Goal: Information Seeking & Learning: Understand process/instructions

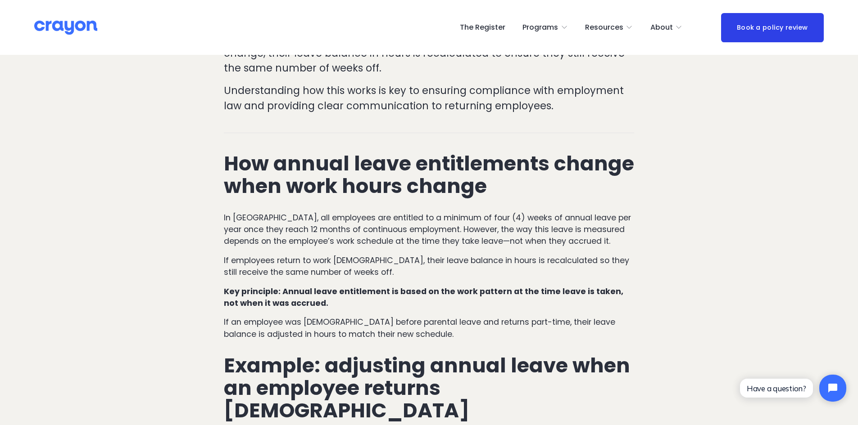
scroll to position [365, 0]
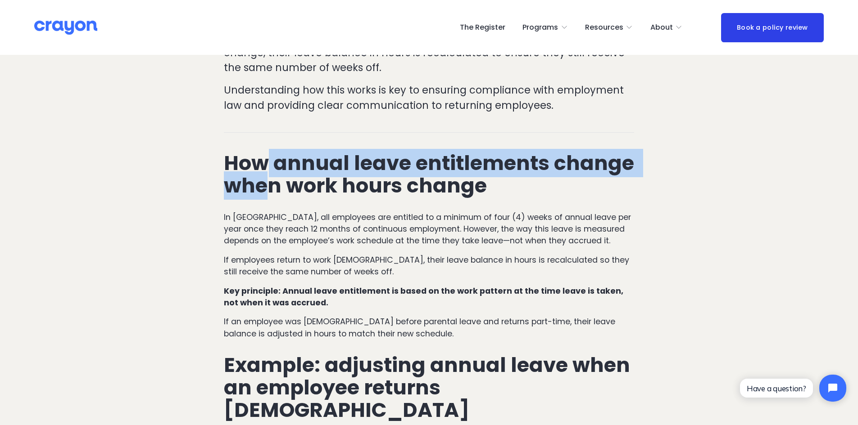
drag, startPoint x: 261, startPoint y: 143, endPoint x: 272, endPoint y: 171, distance: 29.9
click at [272, 171] on strong "How annual leave entitlements change when work hours change" at bounding box center [431, 174] width 415 height 51
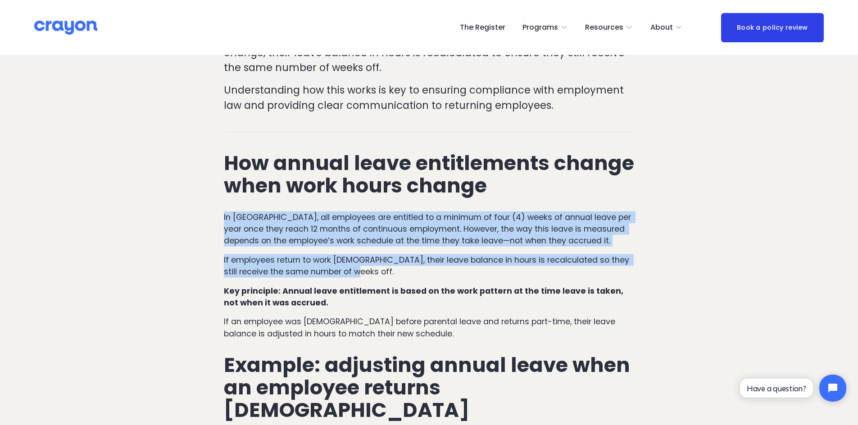
drag, startPoint x: 222, startPoint y: 203, endPoint x: 623, endPoint y: 253, distance: 404.6
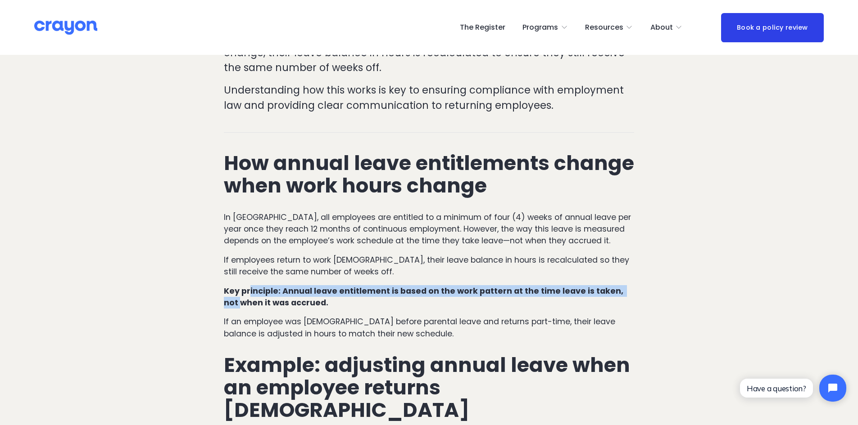
drag, startPoint x: 248, startPoint y: 274, endPoint x: 628, endPoint y: 280, distance: 379.5
click at [628, 285] on p "Key principle: Annual leave entitlement is based on the work pattern at the tim…" at bounding box center [429, 297] width 410 height 24
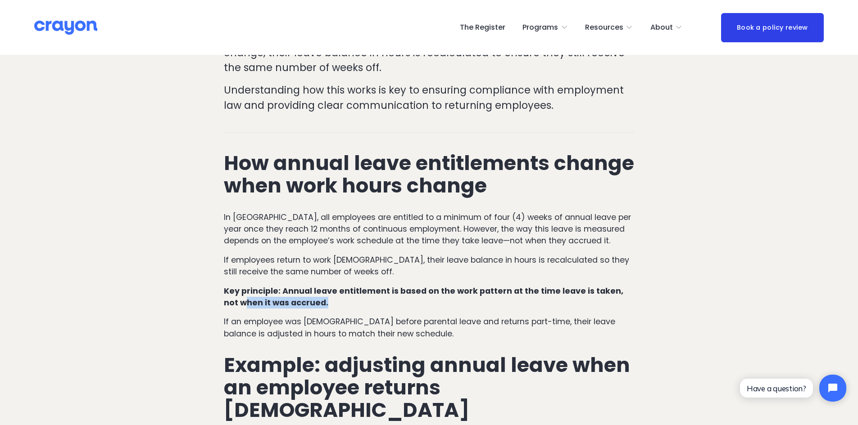
drag, startPoint x: 229, startPoint y: 287, endPoint x: 352, endPoint y: 293, distance: 123.0
click at [352, 293] on p "Key principle: Annual leave entitlement is based on the work pattern at the tim…" at bounding box center [429, 297] width 410 height 24
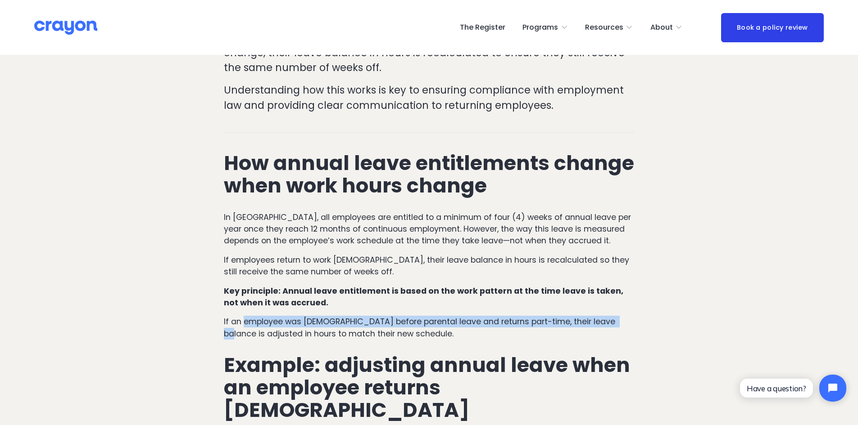
drag, startPoint x: 242, startPoint y: 307, endPoint x: 610, endPoint y: 302, distance: 368.3
click at [610, 316] on p "If an employee was full-time before parental leave and returns part-time, their…" at bounding box center [429, 328] width 410 height 24
drag, startPoint x: 406, startPoint y: 318, endPoint x: 246, endPoint y: 303, distance: 160.5
click at [246, 316] on p "If an employee was full-time before parental leave and returns part-time, their…" at bounding box center [429, 328] width 410 height 24
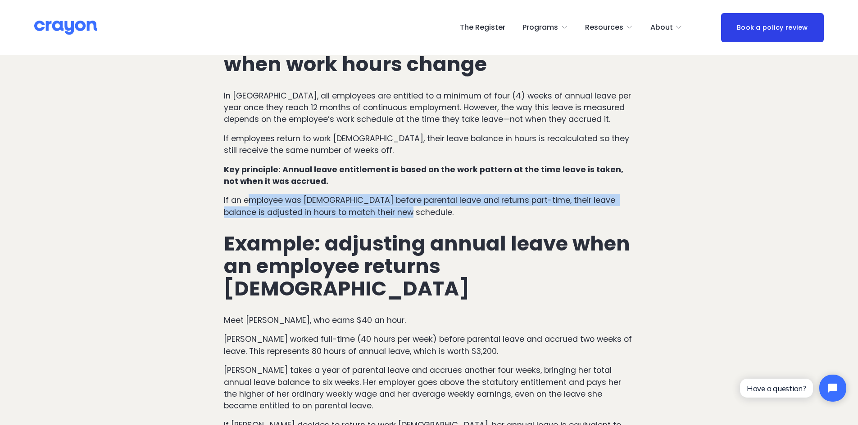
scroll to position [500, 0]
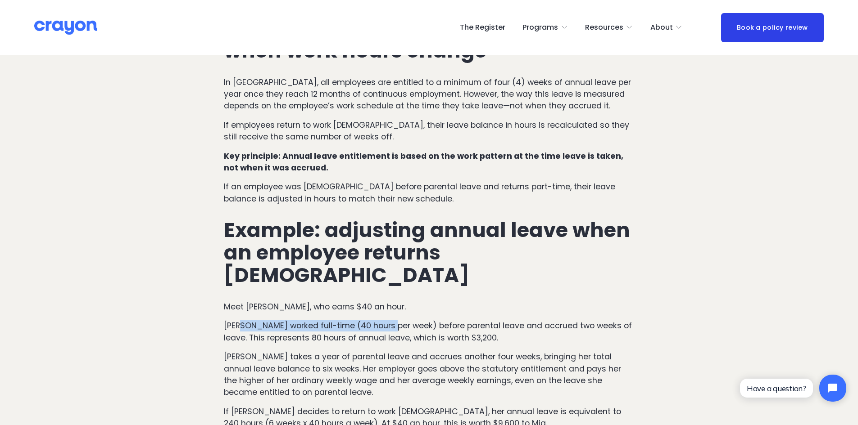
drag, startPoint x: 240, startPoint y: 287, endPoint x: 388, endPoint y: 290, distance: 147.7
click at [388, 320] on p "Mia worked full-time (40 hours per week) before parental leave and accrued two …" at bounding box center [429, 332] width 410 height 24
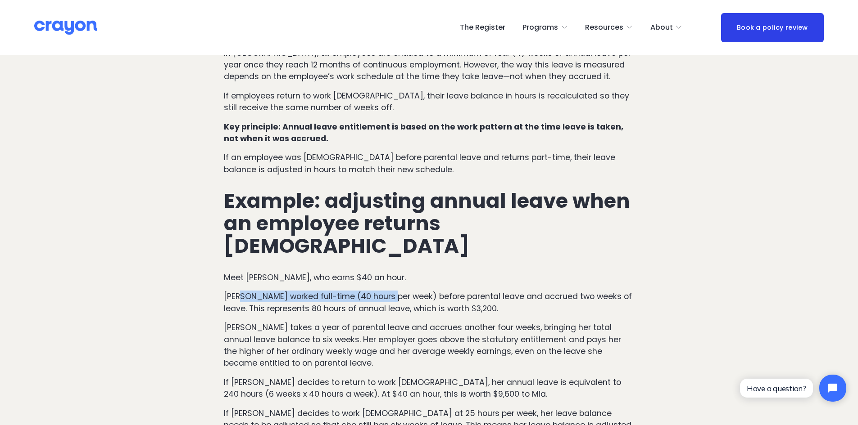
scroll to position [545, 0]
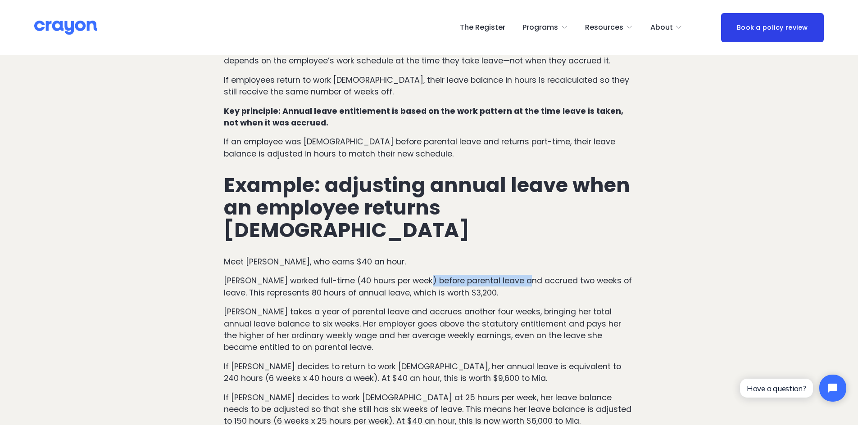
drag, startPoint x: 423, startPoint y: 247, endPoint x: 526, endPoint y: 247, distance: 103.1
click at [526, 275] on p "Mia worked full-time (40 hours per week) before parental leave and accrued two …" at bounding box center [429, 287] width 410 height 24
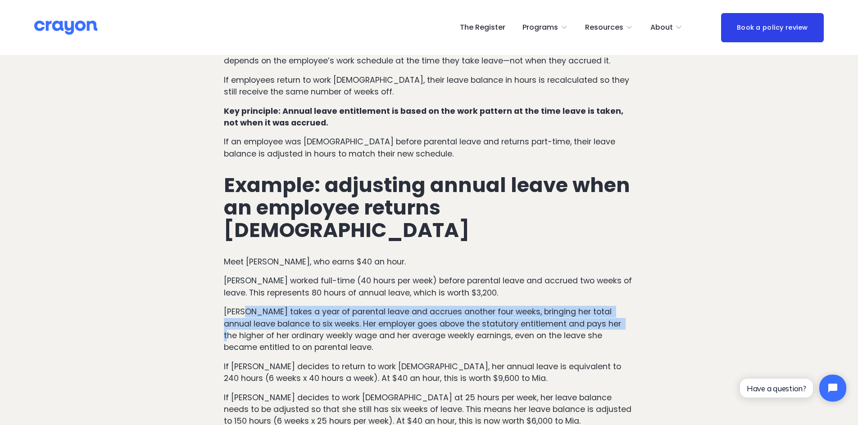
drag, startPoint x: 244, startPoint y: 277, endPoint x: 611, endPoint y: 284, distance: 366.5
click at [611, 306] on p "Mia takes a year of parental leave and accrues another four weeks, bringing her…" at bounding box center [429, 330] width 410 height 48
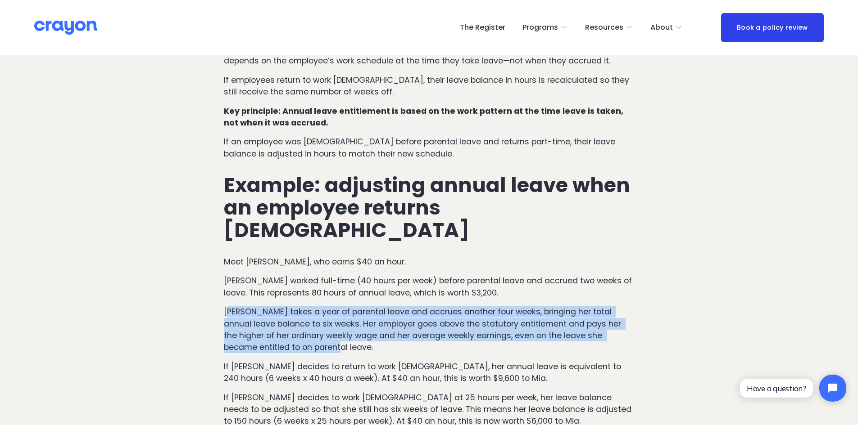
drag, startPoint x: 229, startPoint y: 277, endPoint x: 610, endPoint y: 309, distance: 383.1
click at [610, 309] on p "Mia takes a year of parental leave and accrues another four weeks, bringing her…" at bounding box center [429, 330] width 410 height 48
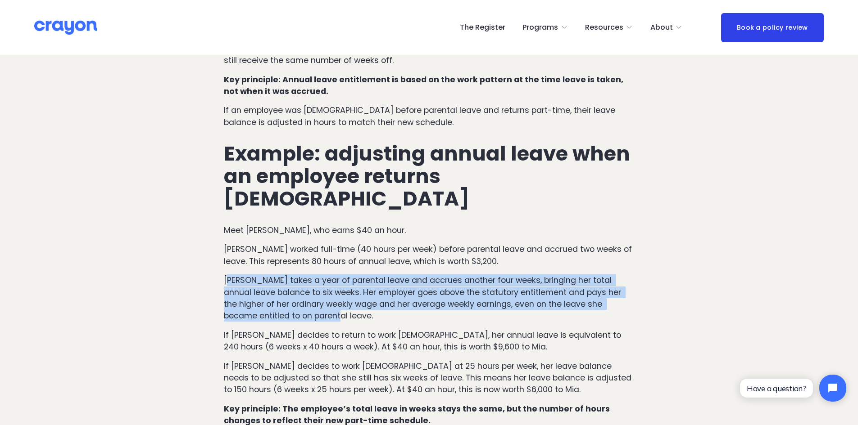
scroll to position [590, 0]
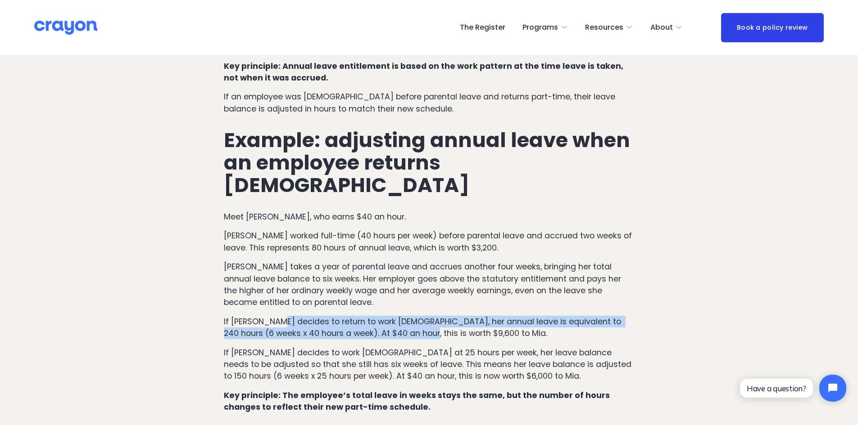
drag, startPoint x: 277, startPoint y: 287, endPoint x: 408, endPoint y: 296, distance: 131.3
click at [408, 316] on p "If Mia decides to return to work full-time, her annual leave is equivalent to 2…" at bounding box center [429, 328] width 410 height 24
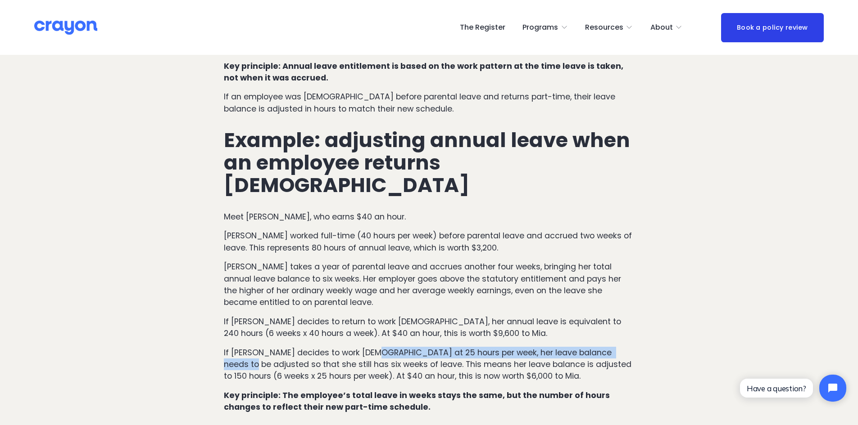
drag, startPoint x: 366, startPoint y: 315, endPoint x: 621, endPoint y: 316, distance: 254.8
click at [621, 347] on p "If Mia decides to work part-time at 25 hours per week, her leave balance needs …" at bounding box center [429, 365] width 410 height 36
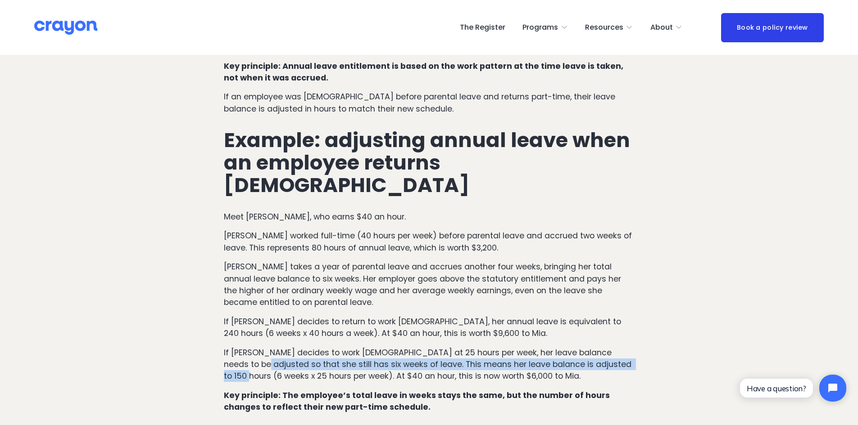
drag, startPoint x: 230, startPoint y: 328, endPoint x: 611, endPoint y: 329, distance: 381.3
click at [611, 347] on p "If Mia decides to work part-time at 25 hours per week, her leave balance needs …" at bounding box center [429, 365] width 410 height 36
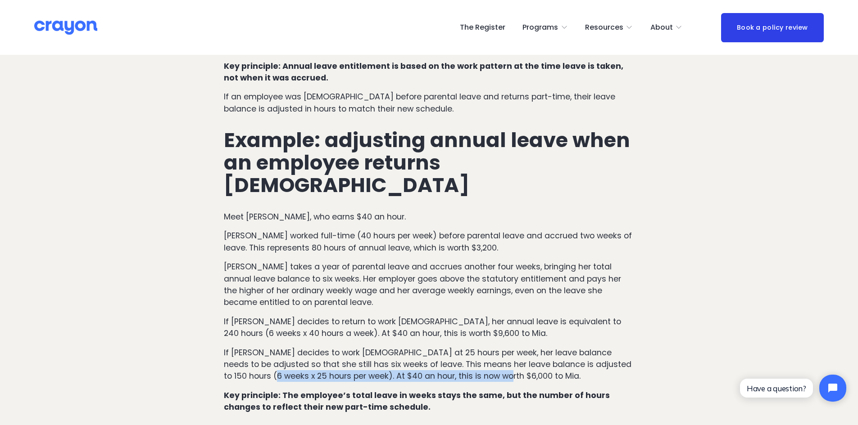
drag, startPoint x: 248, startPoint y: 339, endPoint x: 489, endPoint y: 342, distance: 240.9
click at [489, 347] on p "If Mia decides to work part-time at 25 hours per week, her leave balance needs …" at bounding box center [429, 365] width 410 height 36
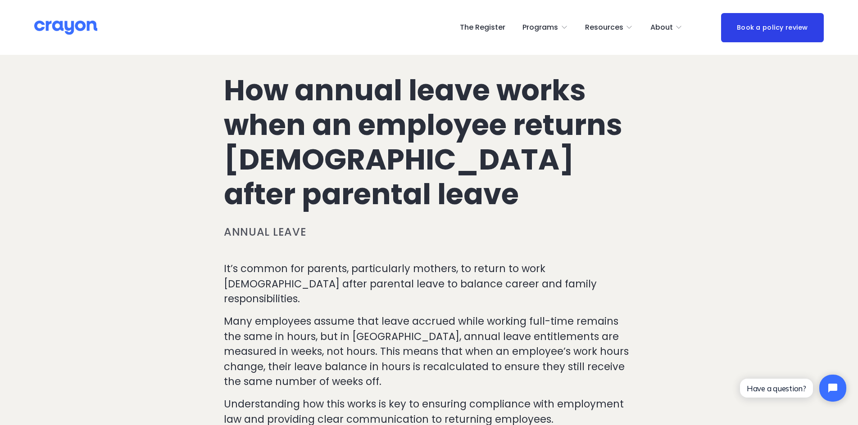
scroll to position [0, 0]
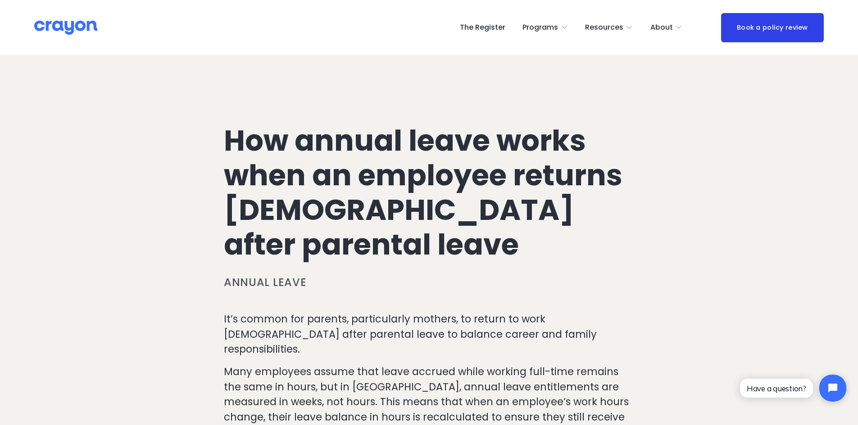
click at [0, 0] on div "Contact Us" at bounding box center [0, 0] width 0 height 0
click at [0, 0] on span "Contact Us" at bounding box center [0, 0] width 0 height 0
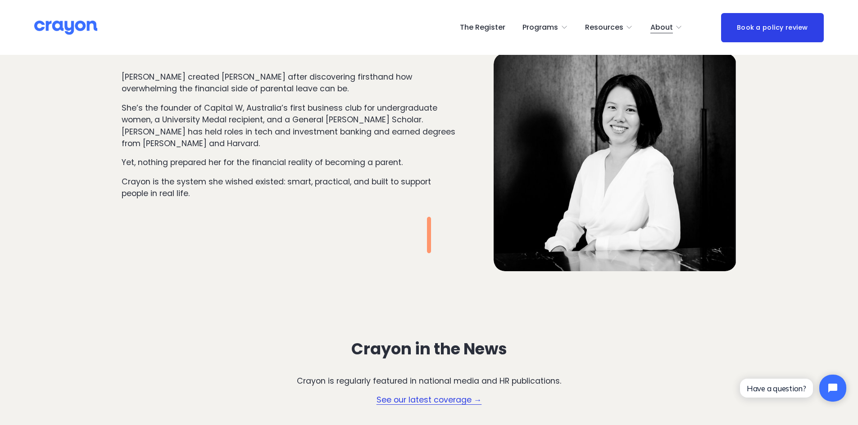
scroll to position [997, 0]
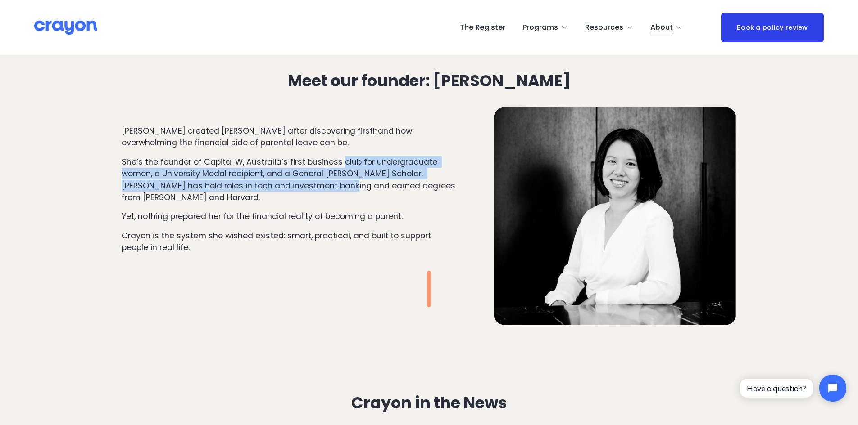
drag, startPoint x: 343, startPoint y: 165, endPoint x: 342, endPoint y: 187, distance: 21.6
click at [342, 187] on p "She’s the founder of Capital W, Australia’s first business club for undergradua…" at bounding box center [290, 180] width 336 height 48
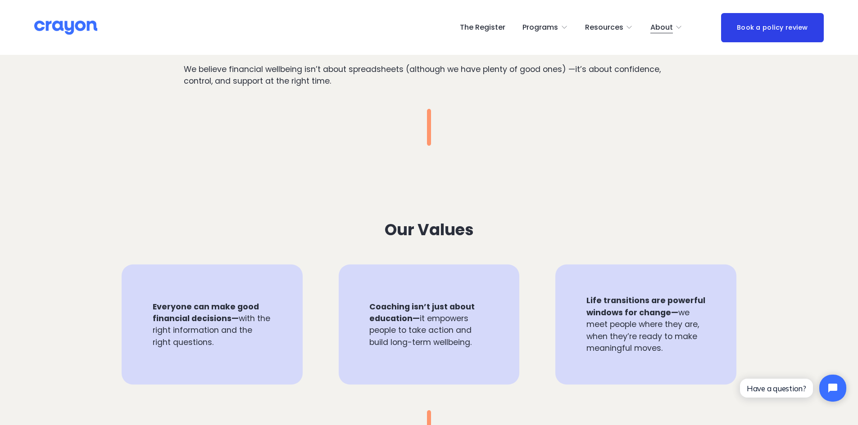
scroll to position [546, 0]
